Goal: Find contact information: Find contact information

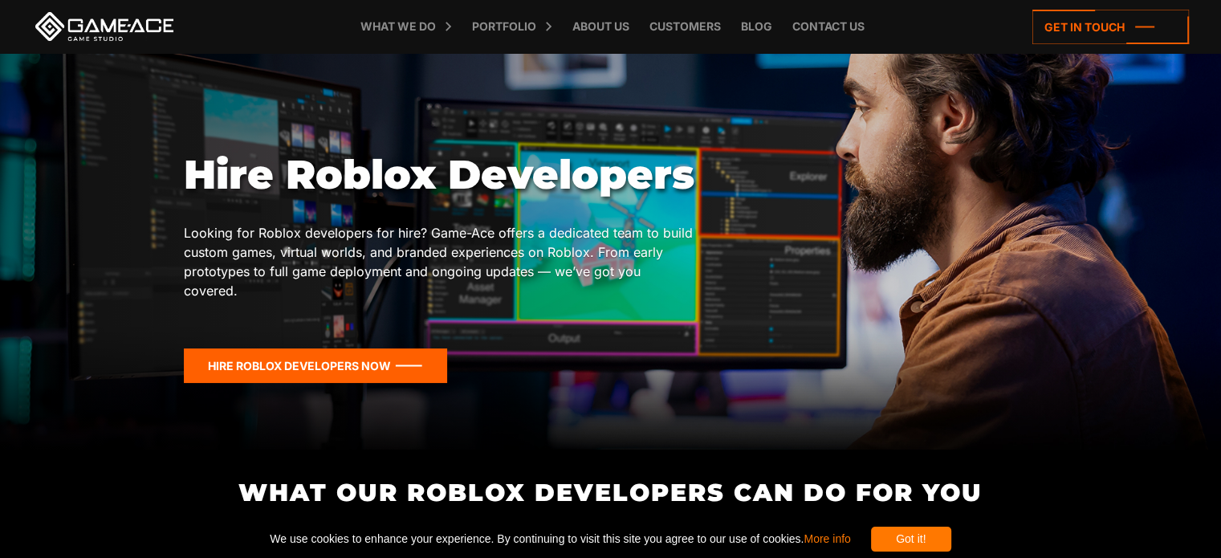
click at [381, 349] on icon at bounding box center [315, 365] width 263 height 35
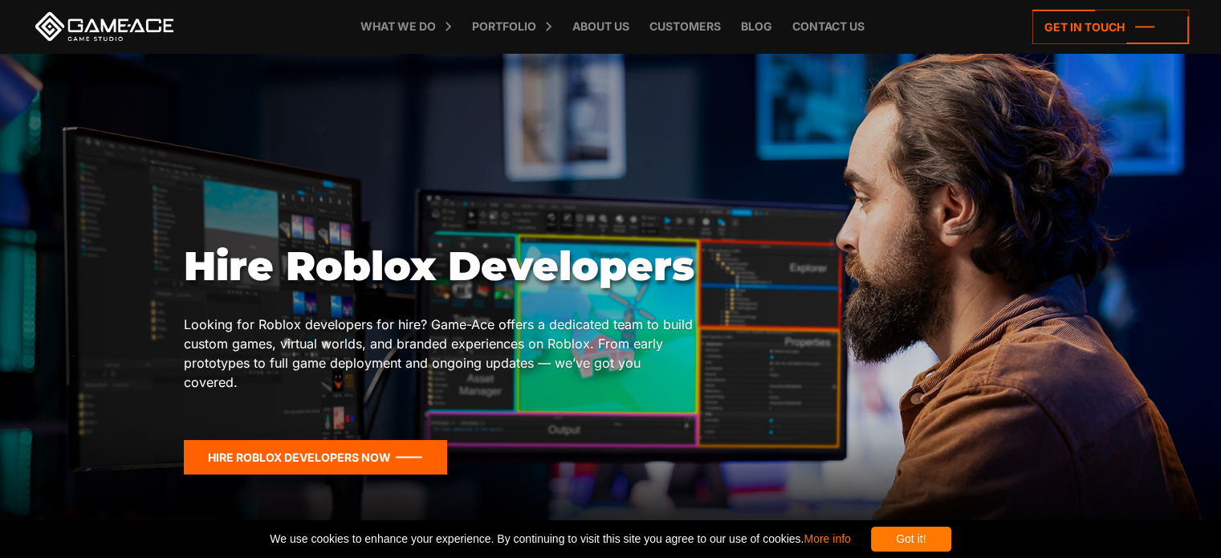
click at [283, 440] on icon at bounding box center [315, 457] width 263 height 35
